Goal: Browse casually

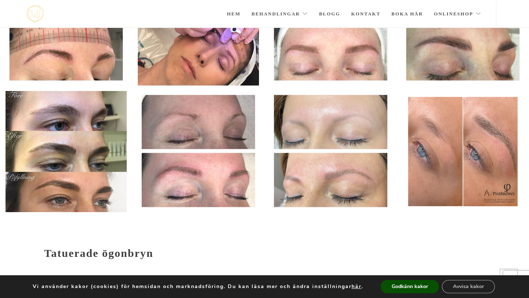
scroll to position [309, 0]
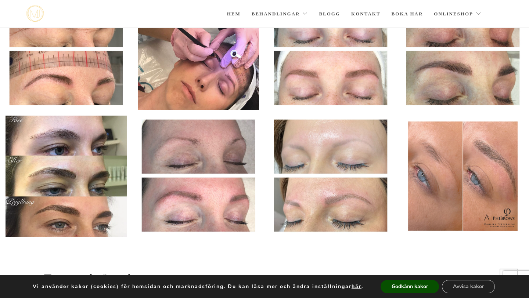
click at [98, 204] on img at bounding box center [66, 176] width 121 height 121
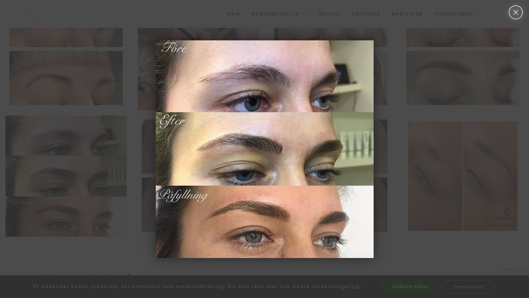
click at [519, 9] on link "Close" at bounding box center [516, 13] width 16 height 14
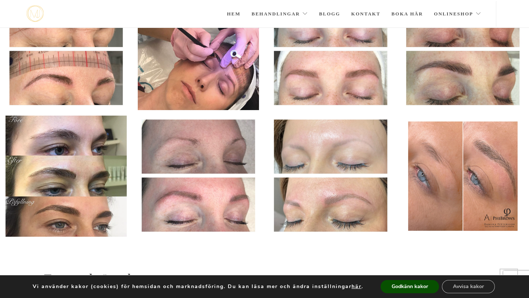
click at [221, 209] on img at bounding box center [198, 176] width 121 height 120
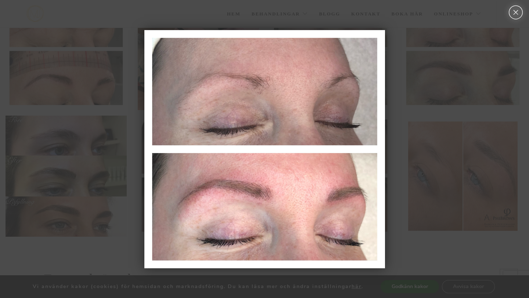
click at [516, 11] on link "Close" at bounding box center [516, 13] width 16 height 14
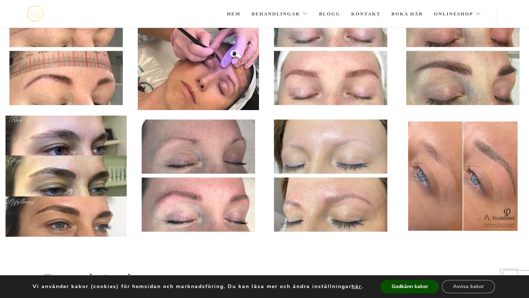
click at [343, 219] on img at bounding box center [330, 176] width 121 height 120
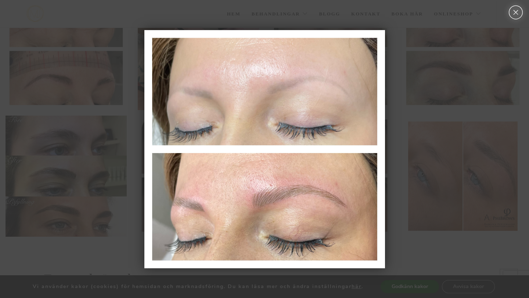
click at [516, 13] on link "Close" at bounding box center [516, 13] width 16 height 14
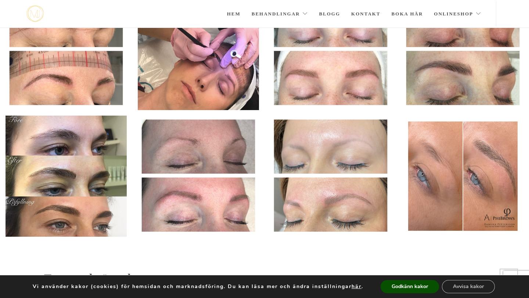
click at [449, 203] on img at bounding box center [462, 176] width 121 height 121
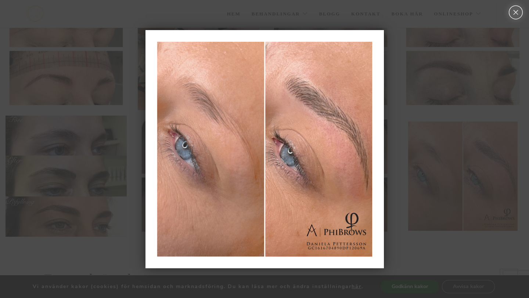
click at [517, 12] on link "Close" at bounding box center [516, 13] width 16 height 14
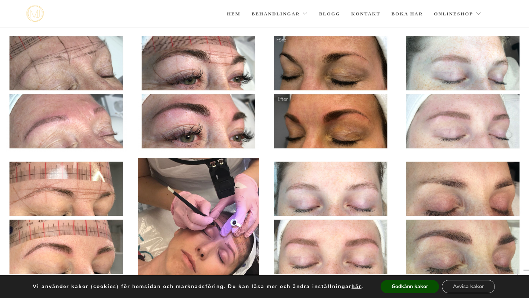
scroll to position [109, 0]
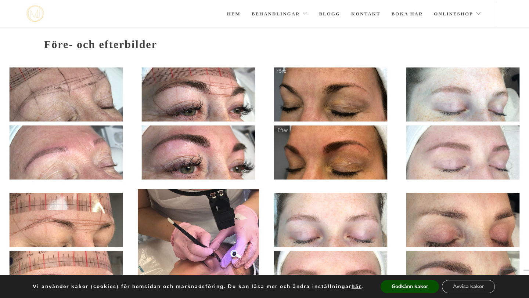
click at [331, 152] on img at bounding box center [330, 124] width 121 height 120
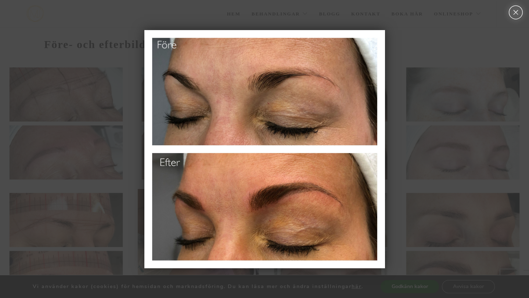
click at [513, 14] on link "Close" at bounding box center [516, 13] width 16 height 14
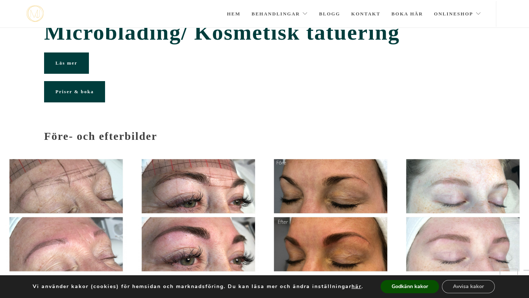
scroll to position [0, 0]
